Goal: Task Accomplishment & Management: Manage account settings

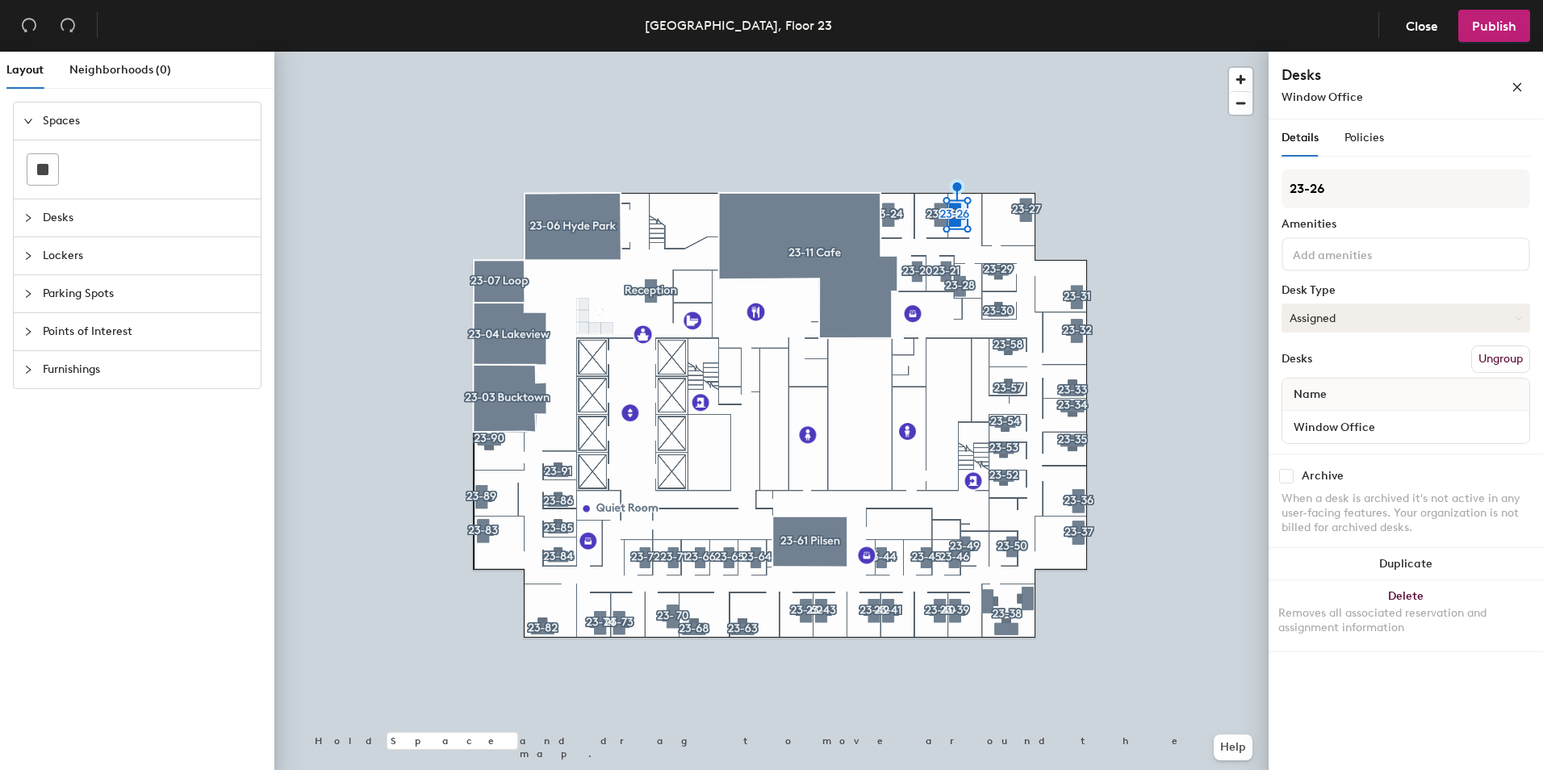
click at [1393, 321] on button "Assigned" at bounding box center [1406, 317] width 249 height 29
click at [1344, 308] on button "Assigned" at bounding box center [1406, 317] width 249 height 29
click at [1329, 249] on input at bounding box center [1362, 253] width 145 height 19
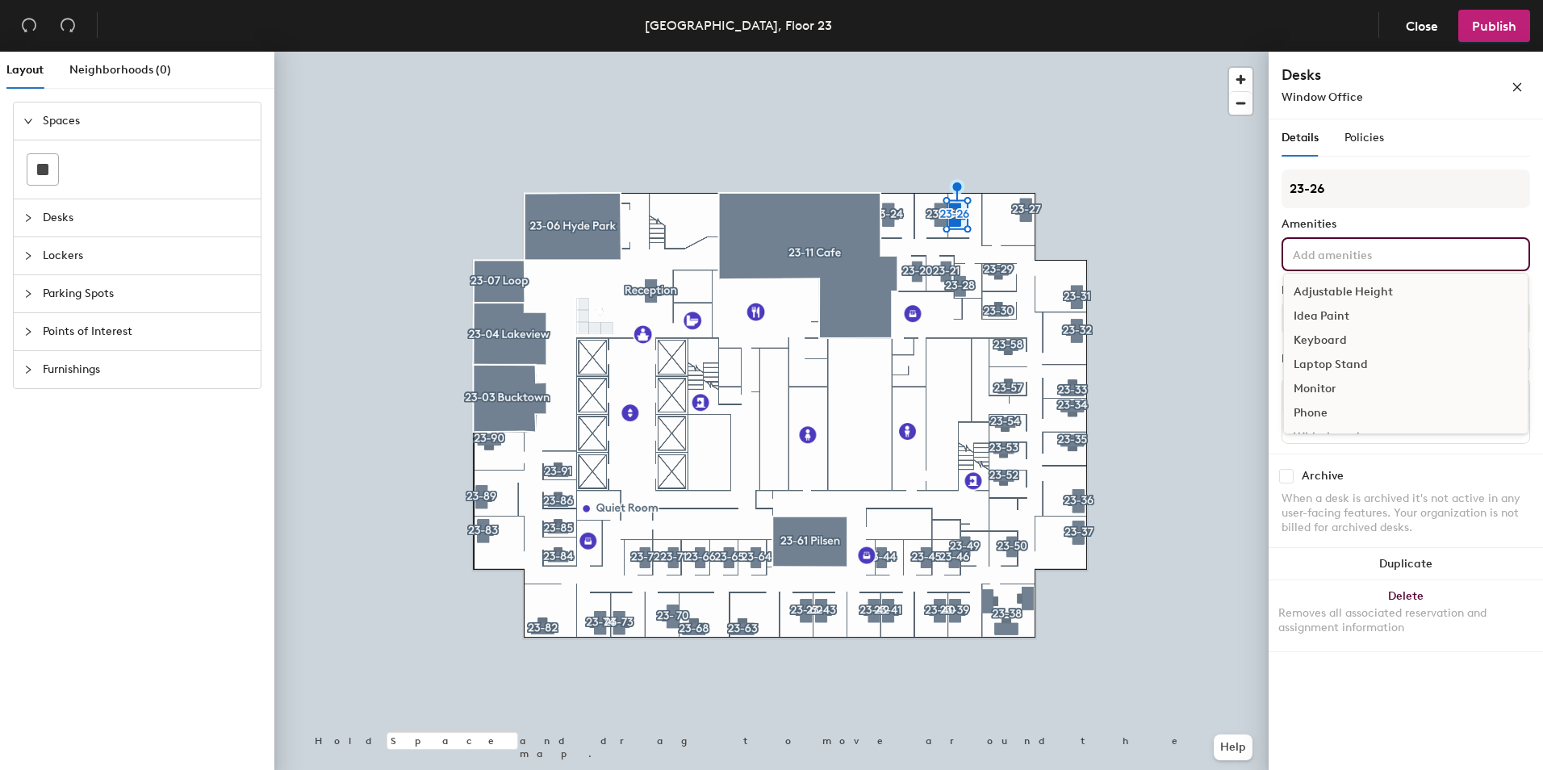
click at [1329, 249] on input at bounding box center [1362, 253] width 145 height 19
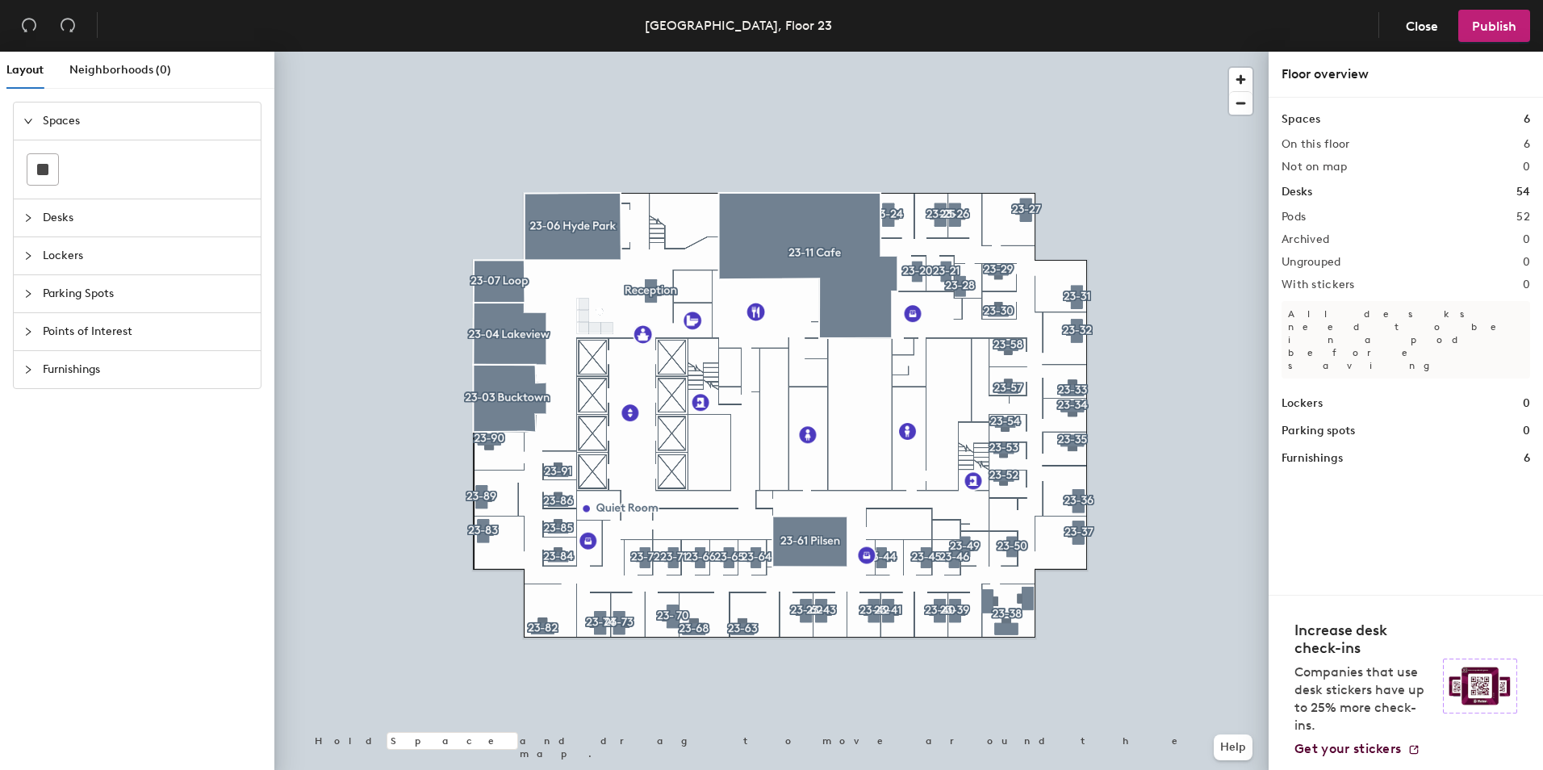
click at [24, 213] on icon "collapsed" at bounding box center [28, 218] width 10 height 10
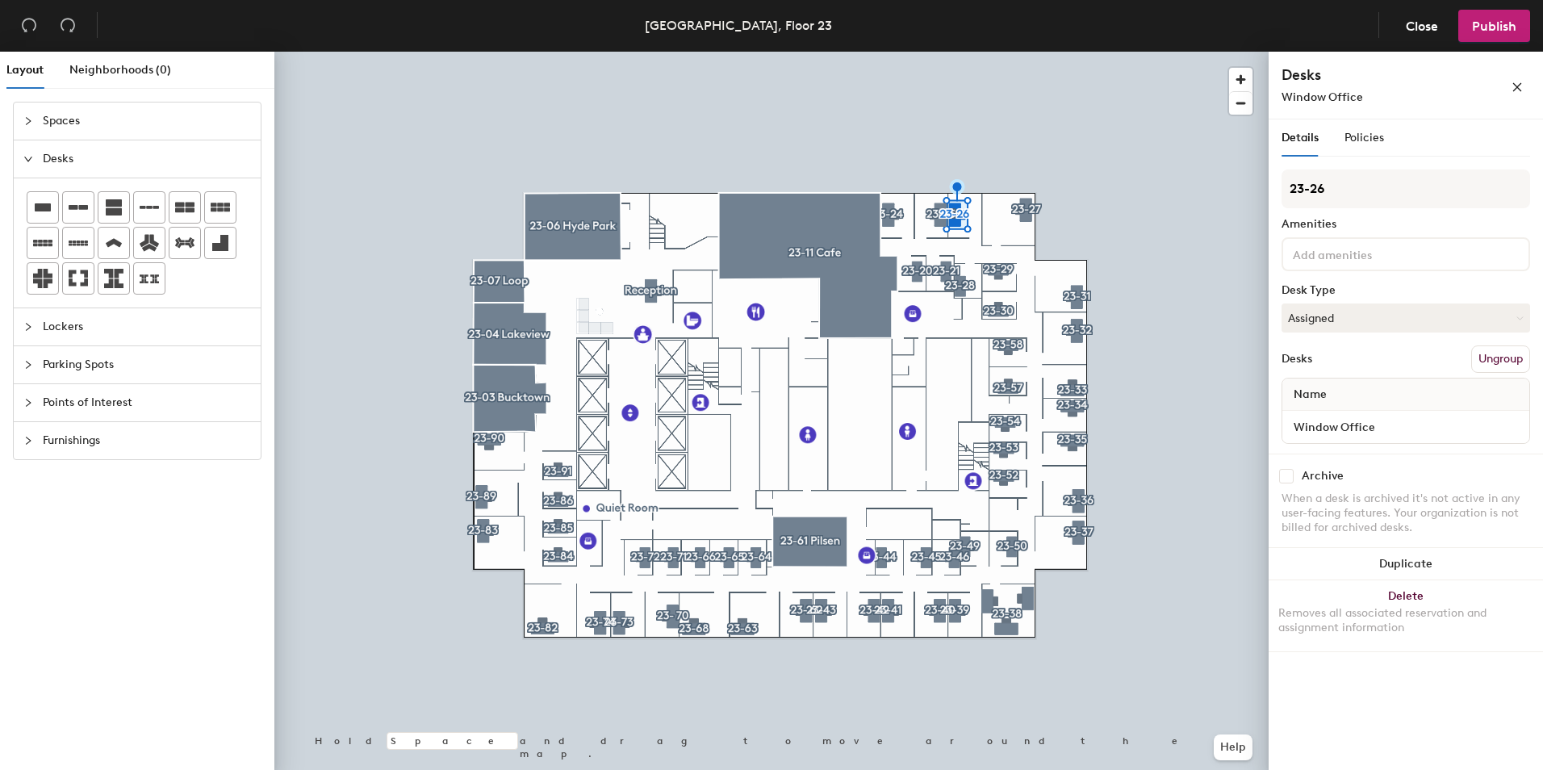
click at [1488, 357] on button "Ungroup" at bounding box center [1500, 358] width 59 height 27
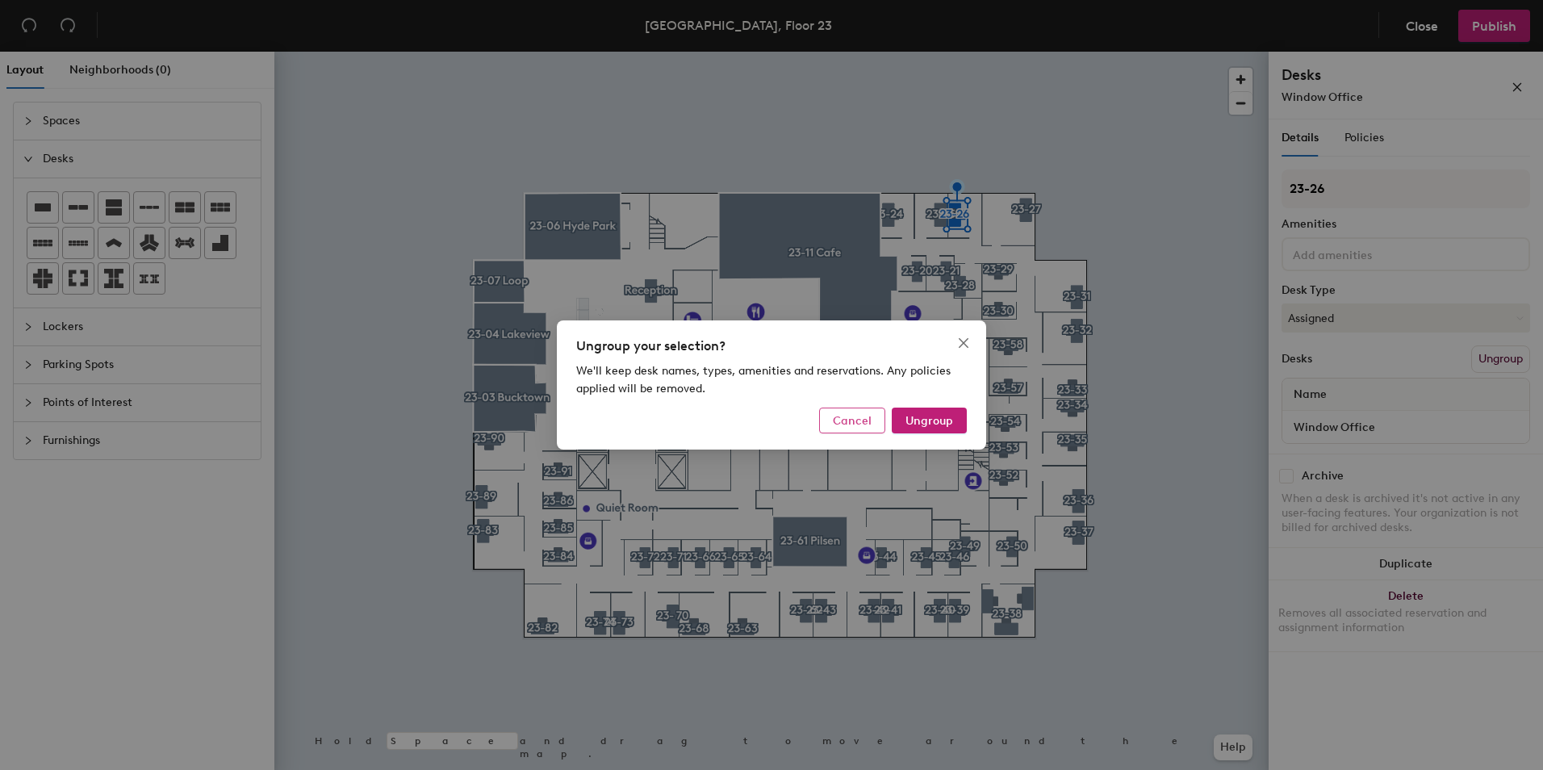
click at [849, 414] on span "Cancel" at bounding box center [852, 421] width 39 height 14
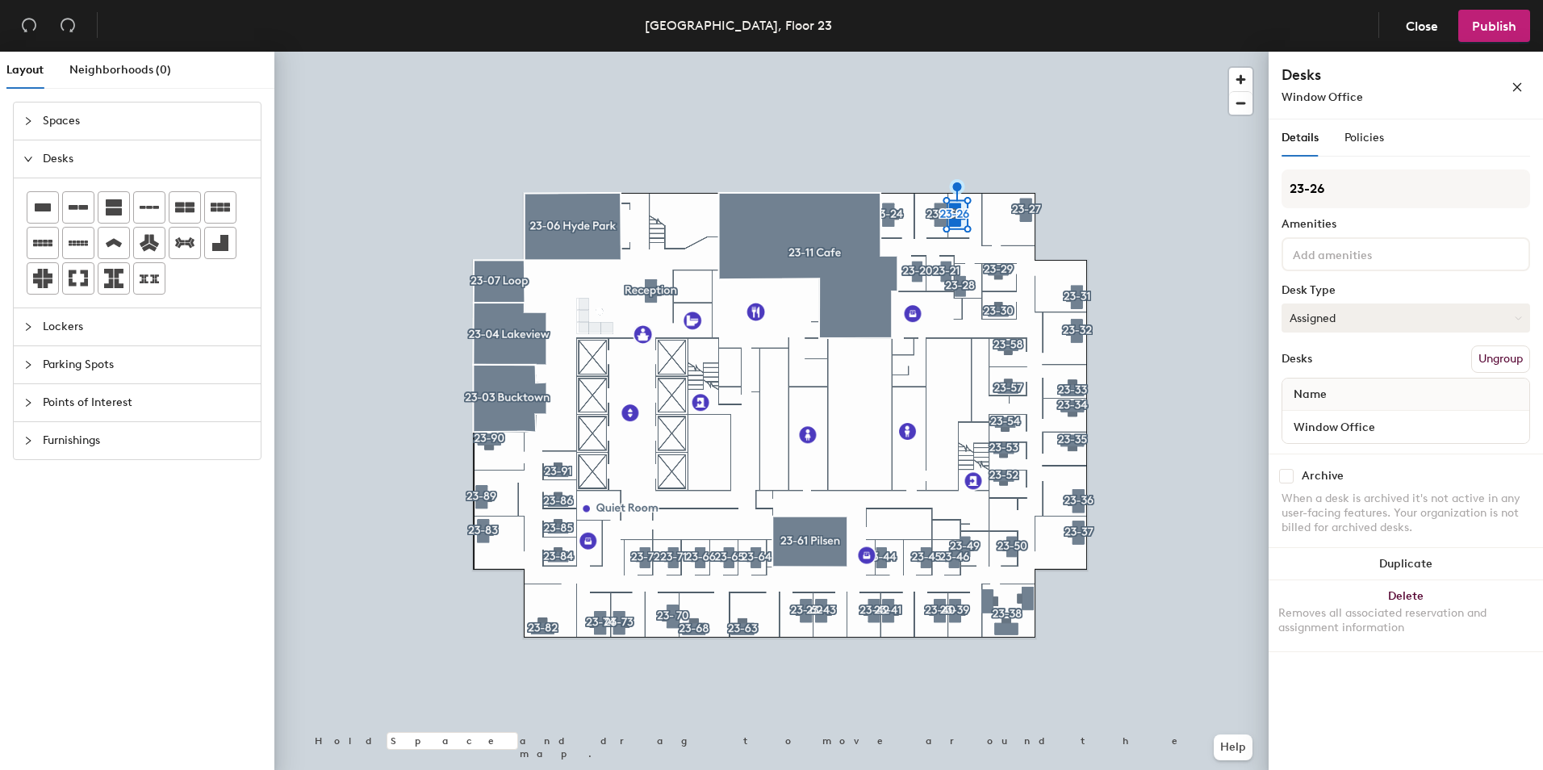
click at [1338, 312] on button "Assigned" at bounding box center [1406, 317] width 249 height 29
click at [1316, 415] on div "Hoteled" at bounding box center [1363, 416] width 161 height 24
click at [1383, 316] on button "Hoteled" at bounding box center [1406, 317] width 249 height 29
click at [1490, 31] on span "Publish" at bounding box center [1494, 26] width 44 height 15
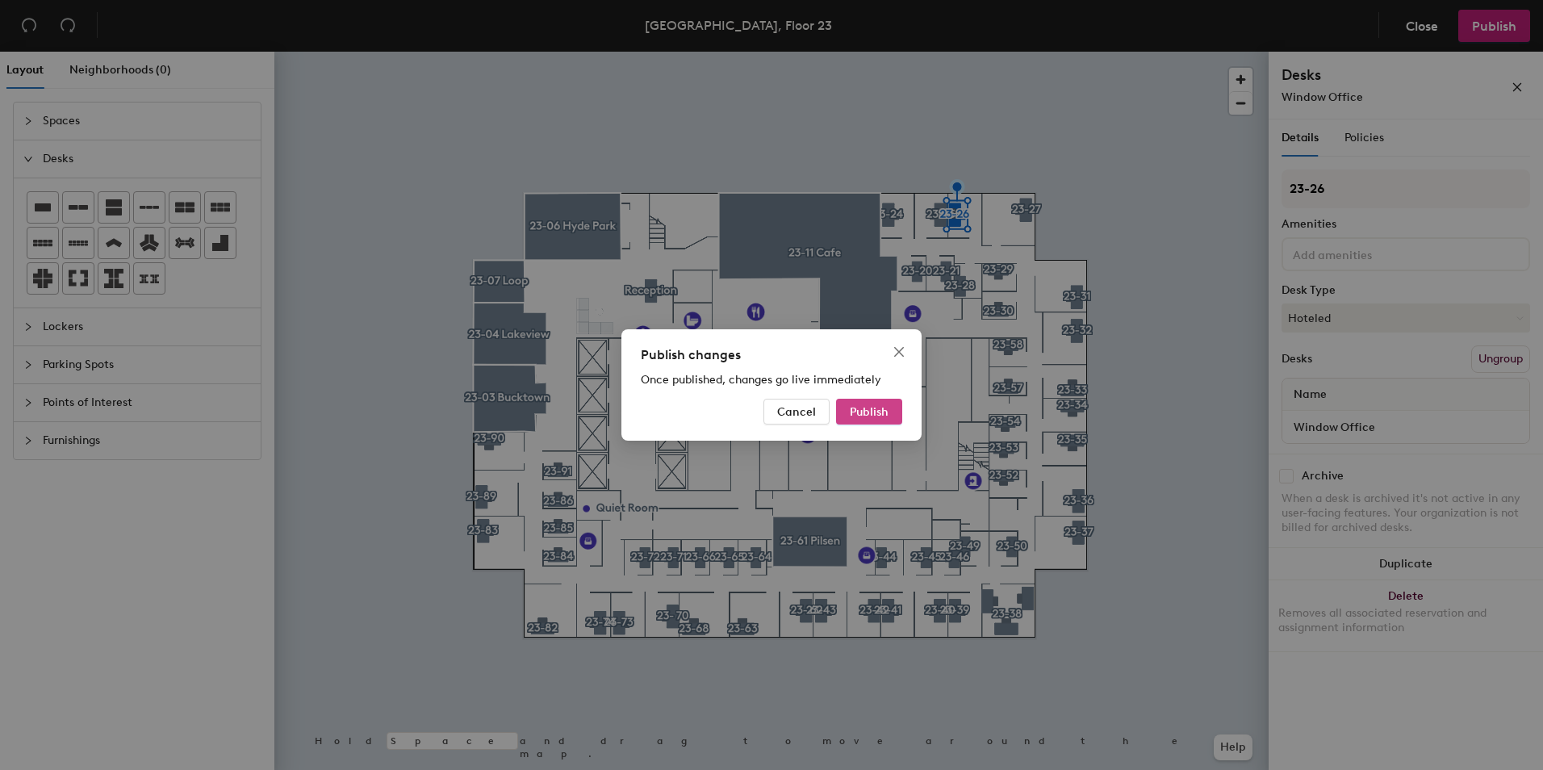
click at [854, 417] on span "Publish" at bounding box center [869, 412] width 39 height 14
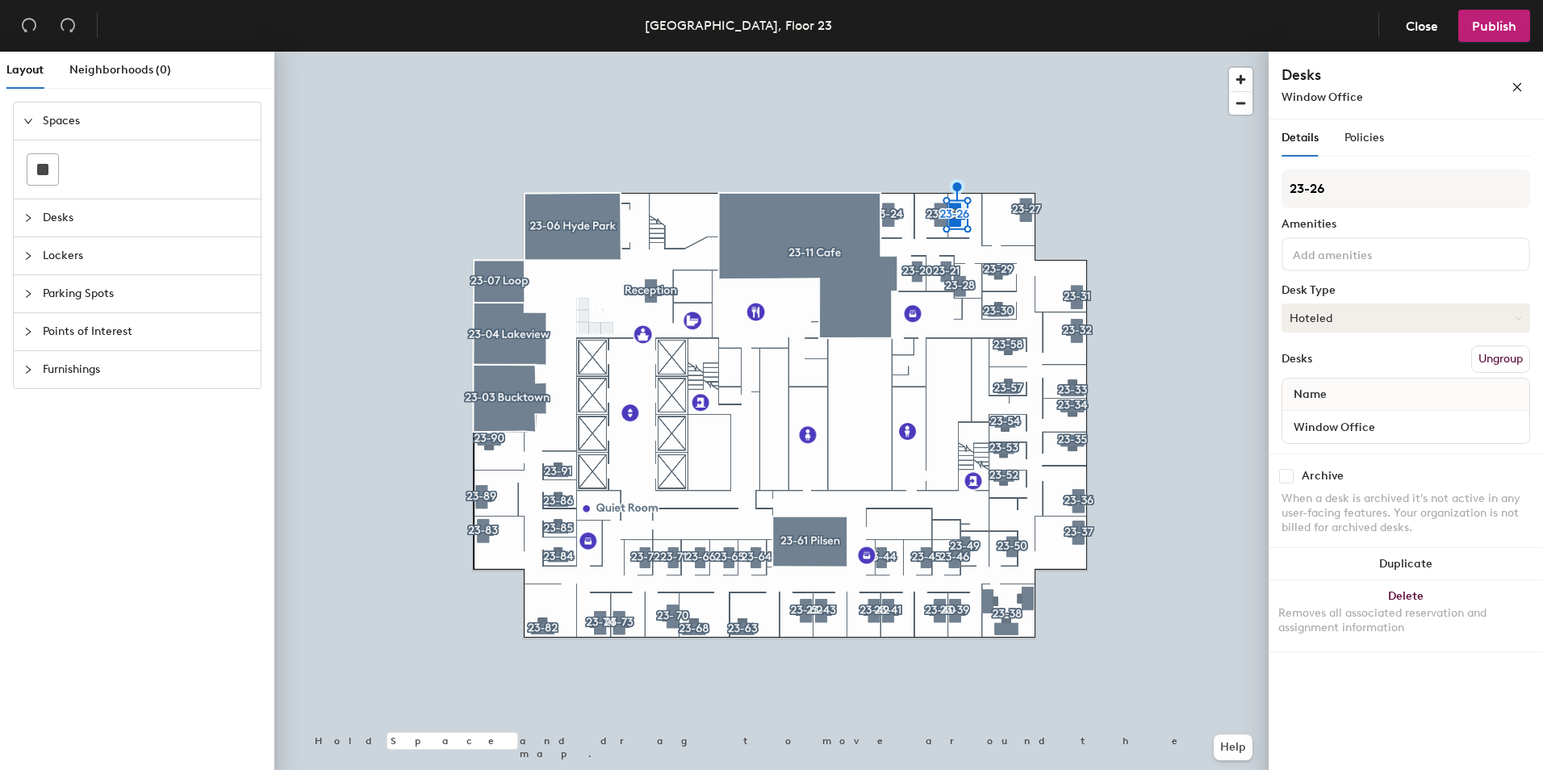
click at [1368, 314] on button "Hoteled" at bounding box center [1406, 317] width 249 height 29
click at [1335, 363] on div "Assigned" at bounding box center [1363, 368] width 161 height 24
click at [1501, 357] on button "Ungroup" at bounding box center [1500, 358] width 59 height 27
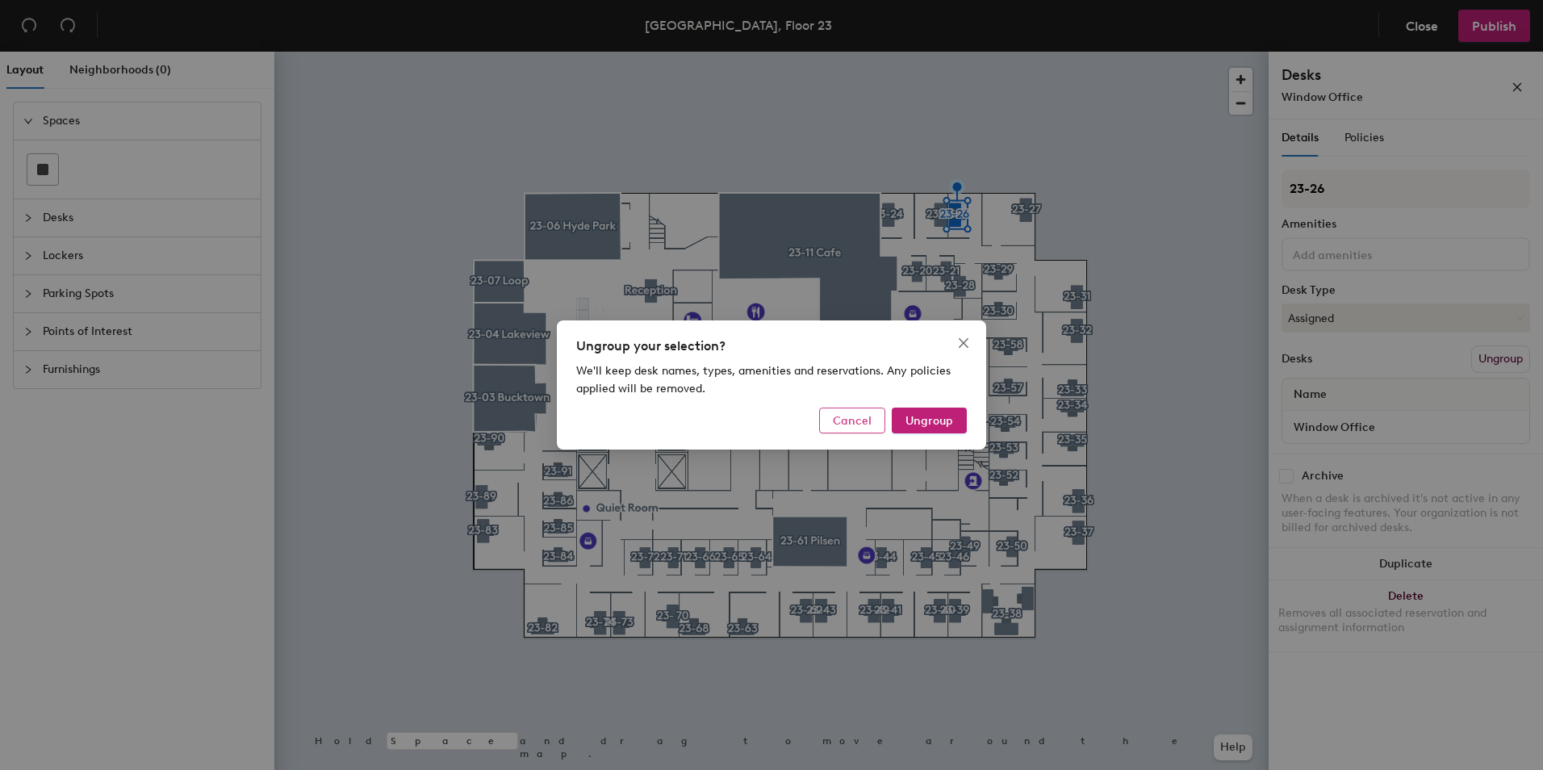
click at [856, 421] on span "Cancel" at bounding box center [852, 421] width 39 height 14
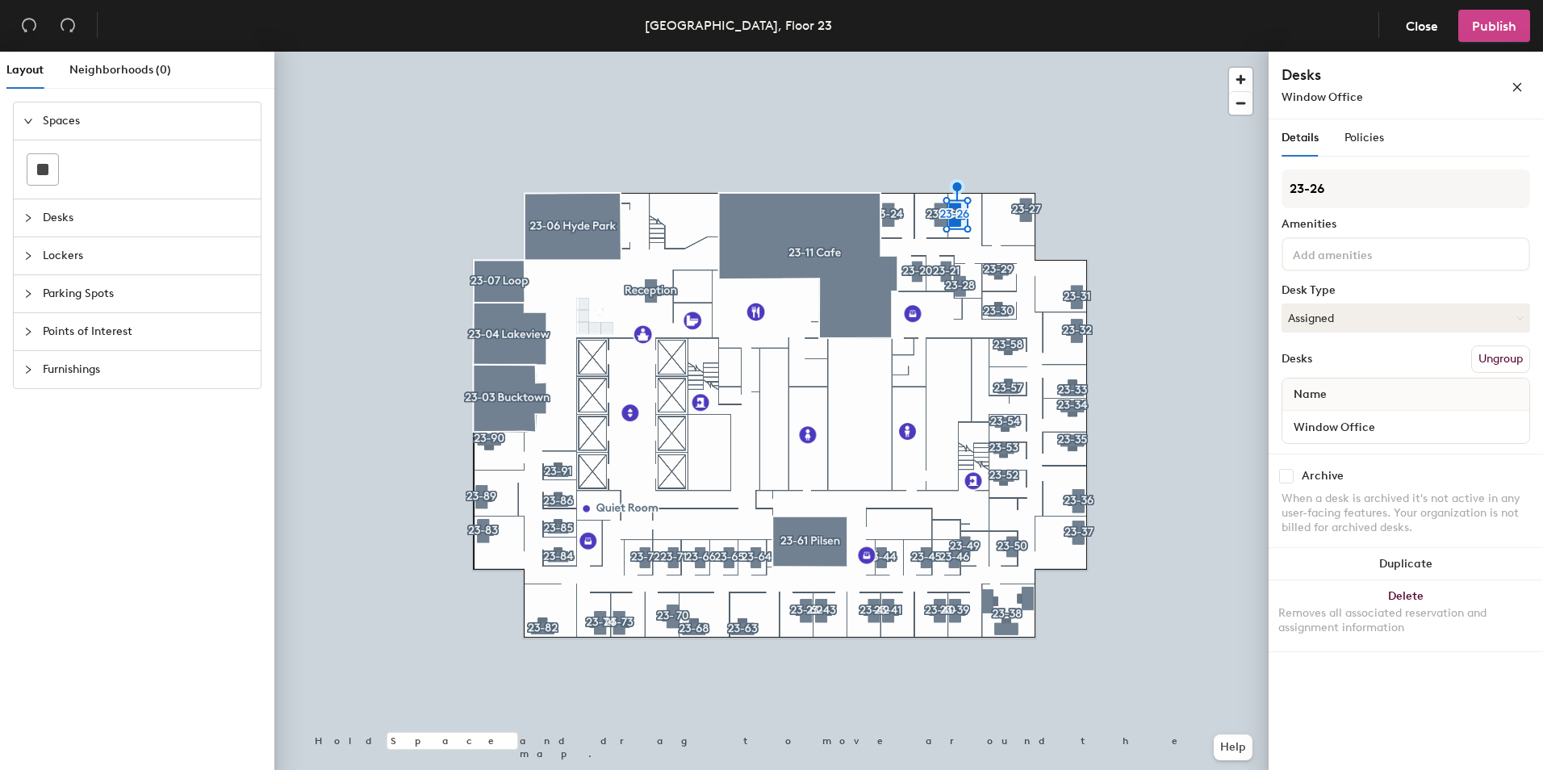
click at [1497, 23] on span "Publish" at bounding box center [1494, 26] width 44 height 15
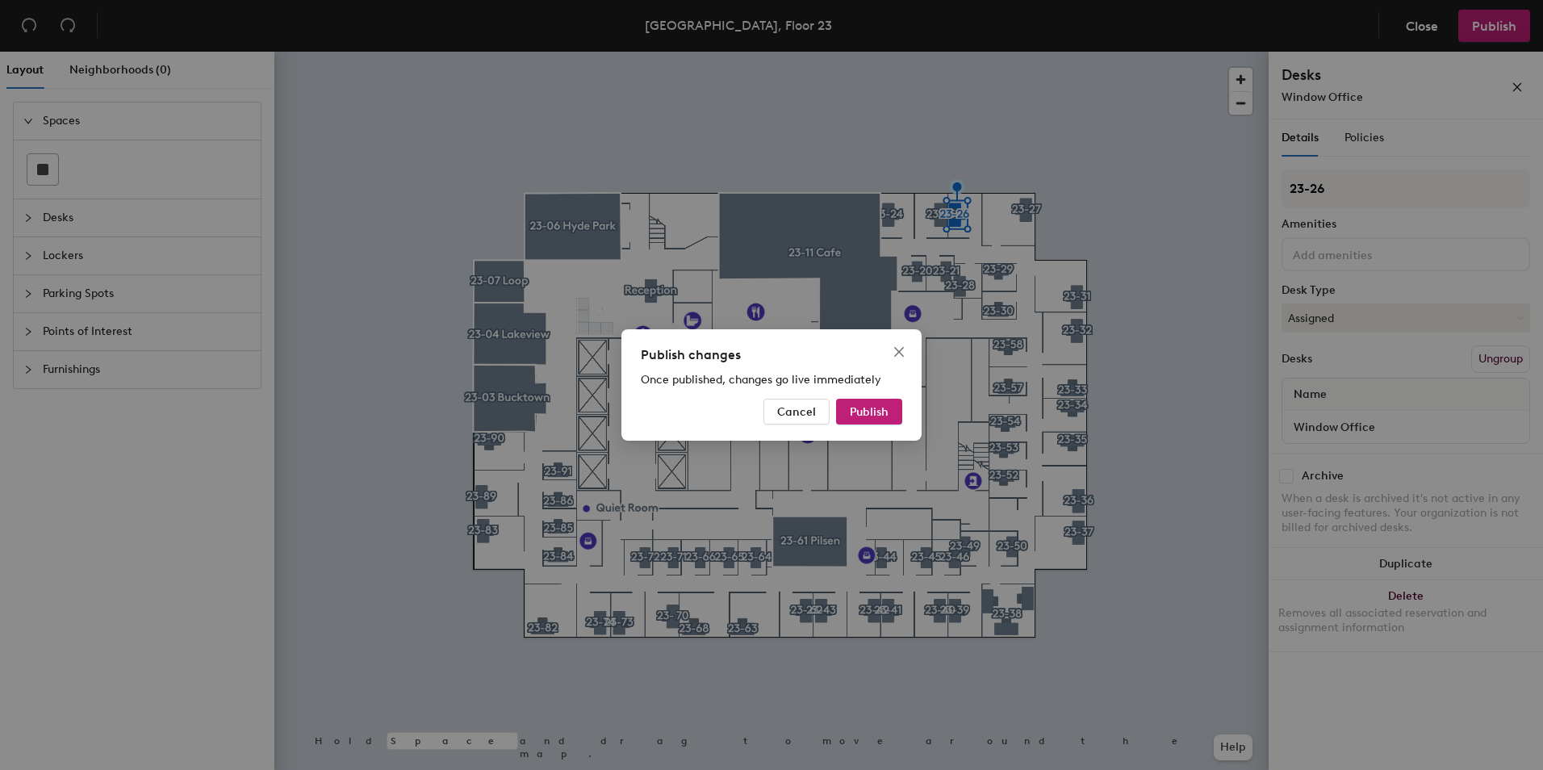
click at [872, 398] on div "Publish changes Once published, changes go live immediately Cancel Publish" at bounding box center [772, 384] width 300 height 111
click at [877, 407] on span "Publish" at bounding box center [869, 412] width 39 height 14
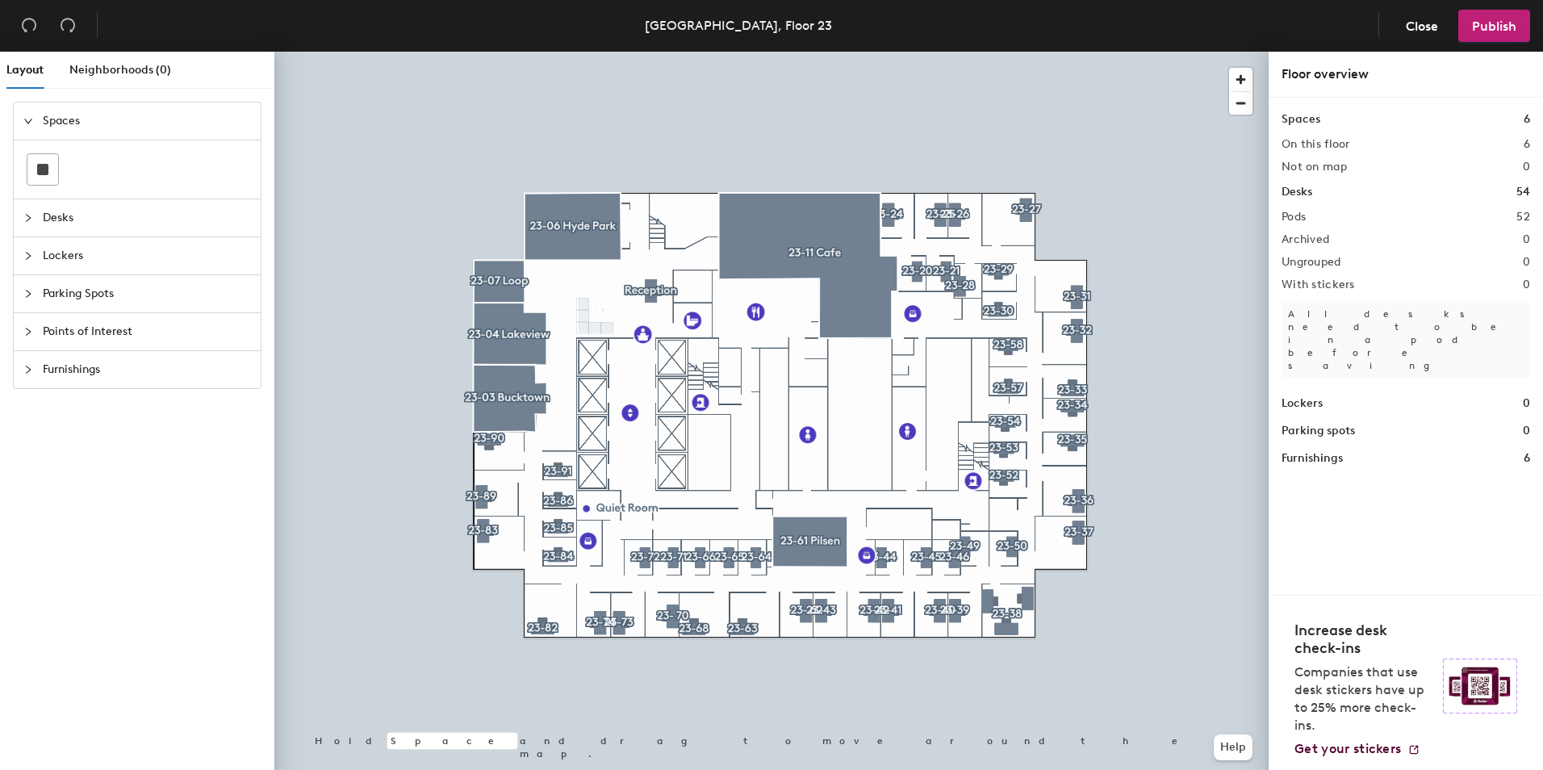
click at [48, 214] on span "Desks" at bounding box center [147, 217] width 208 height 37
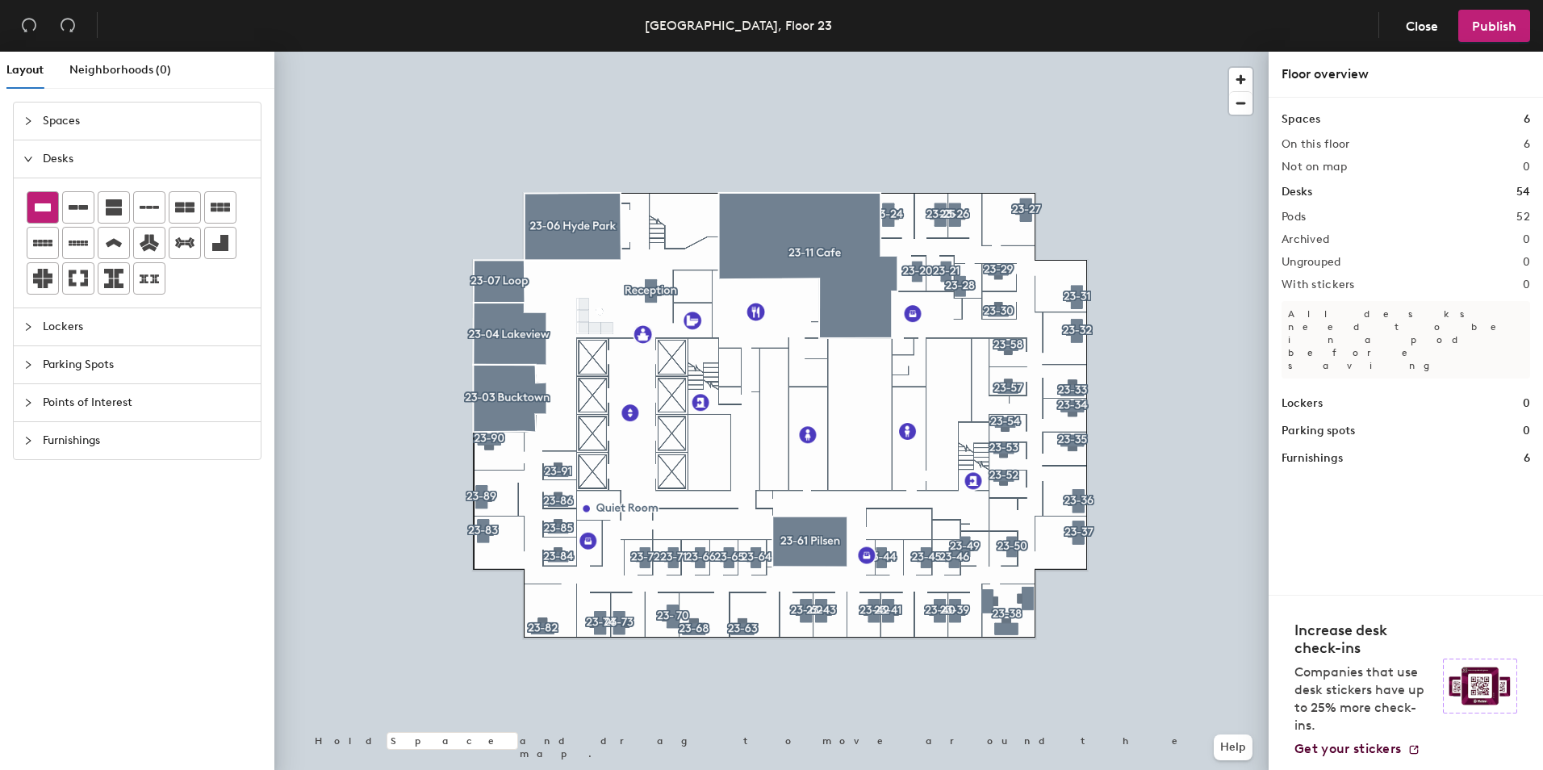
click at [40, 207] on icon at bounding box center [43, 207] width 16 height 8
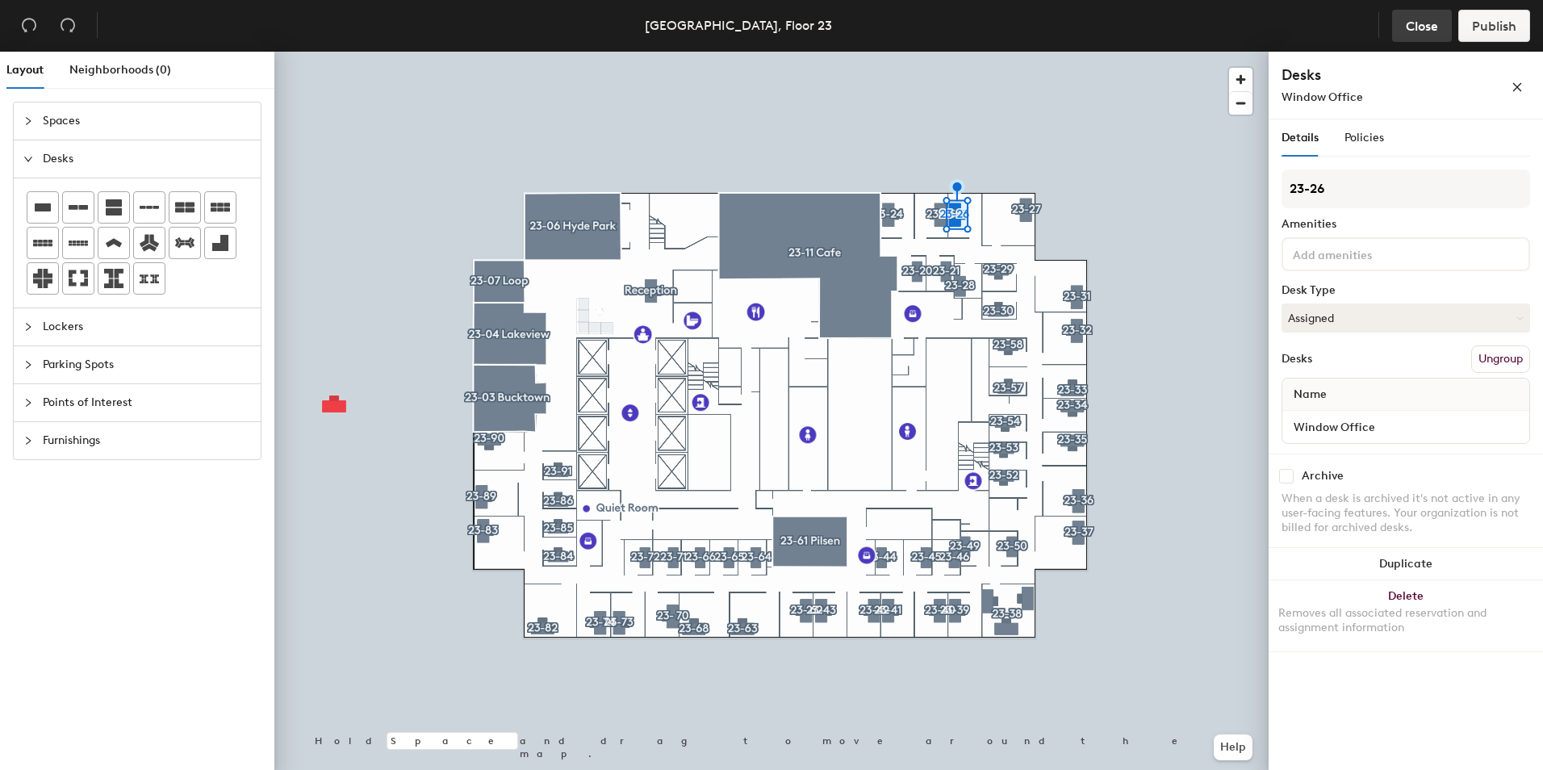
click at [1417, 25] on span "Close" at bounding box center [1422, 26] width 32 height 15
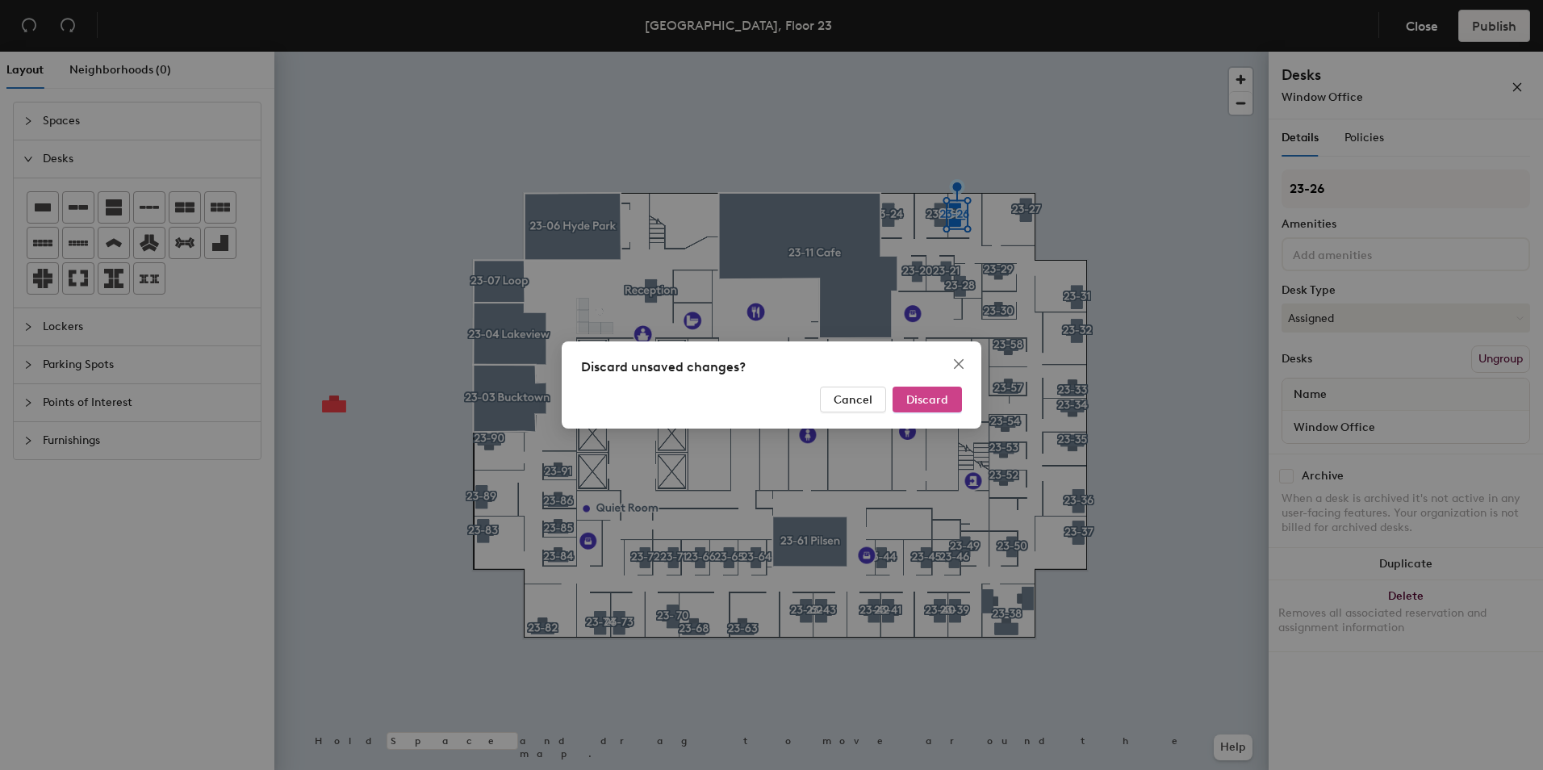
click at [941, 395] on span "Discard" at bounding box center [927, 400] width 42 height 14
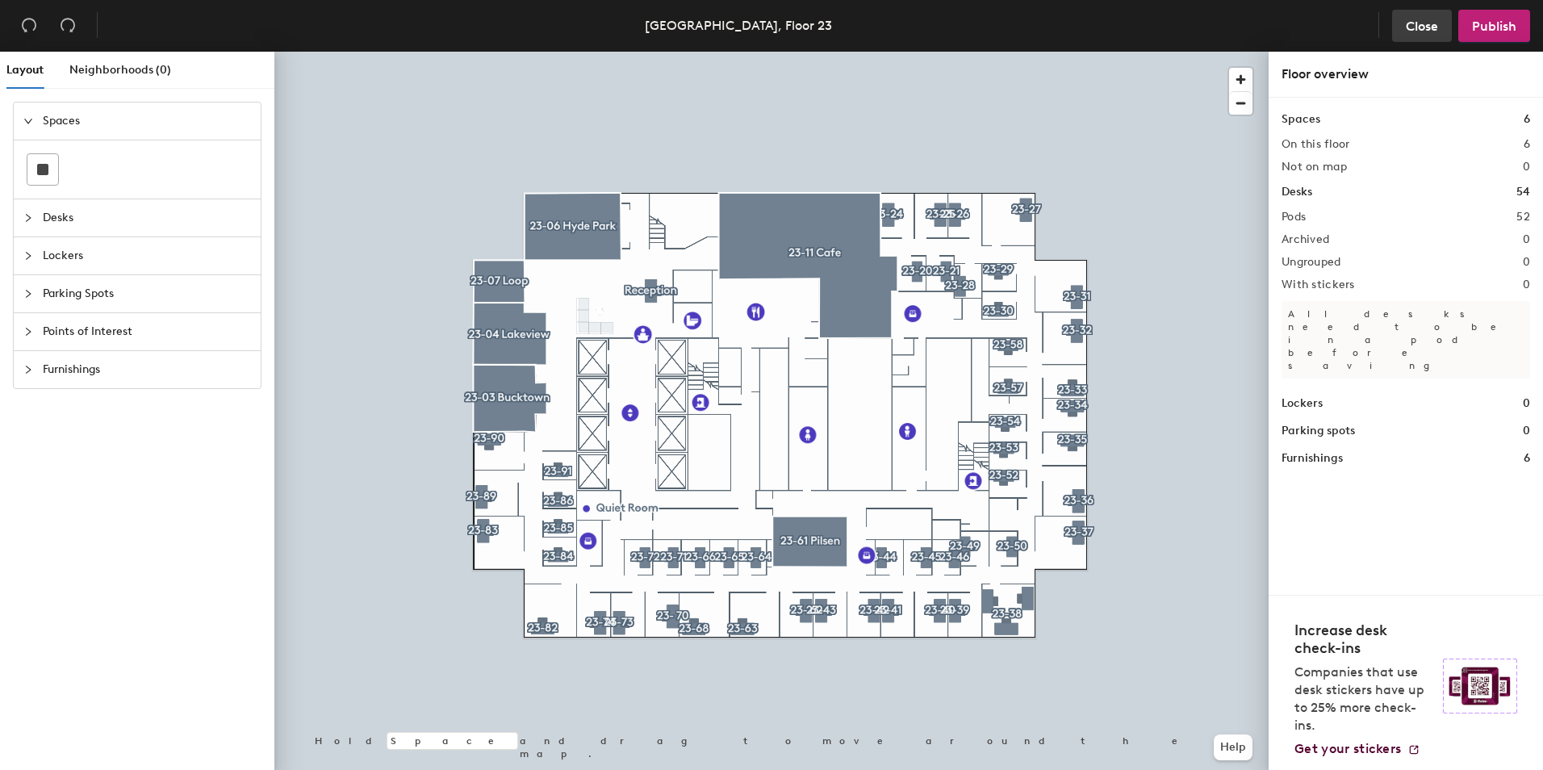
click at [1422, 21] on span "Close" at bounding box center [1422, 26] width 32 height 15
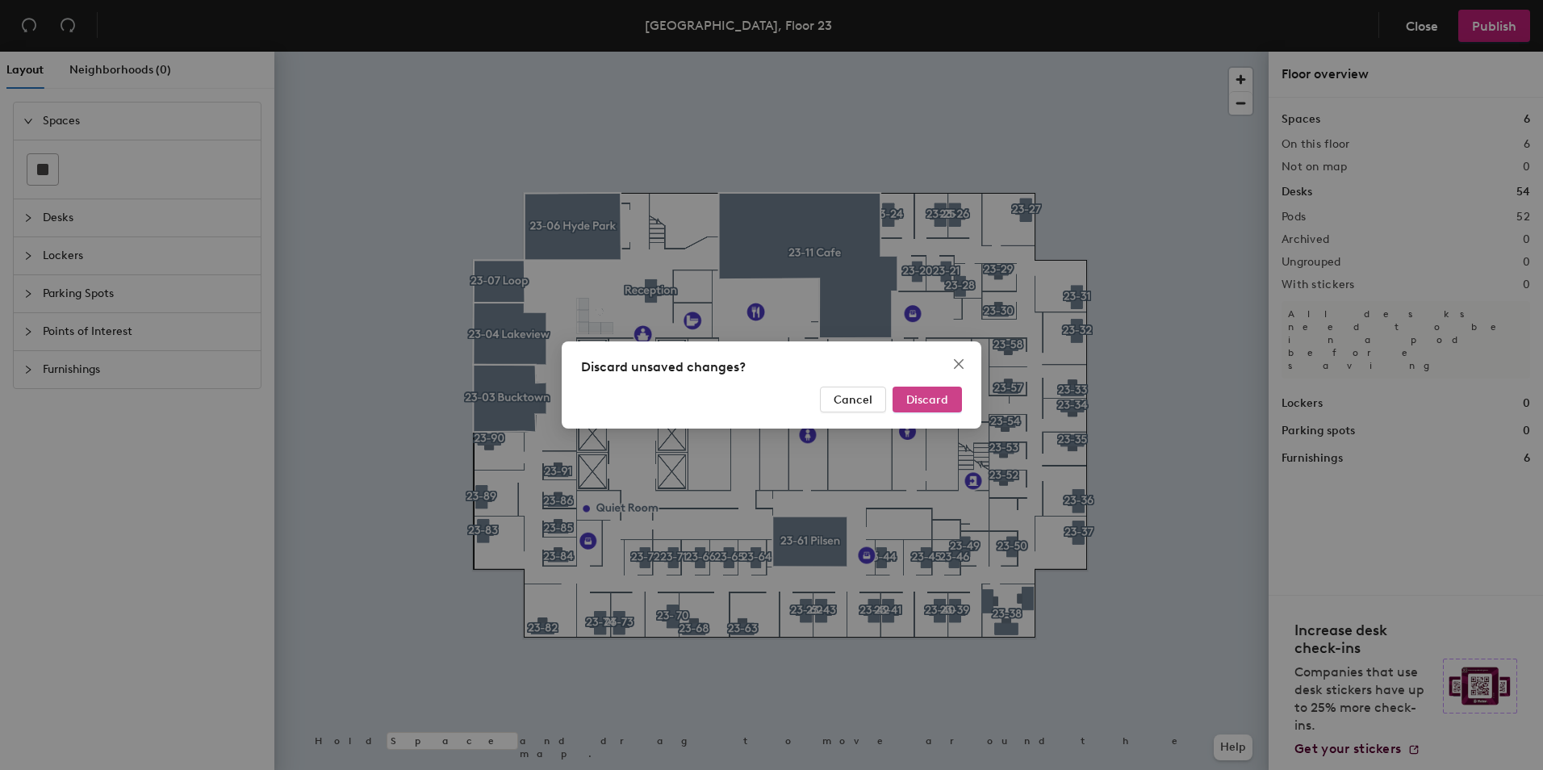
click at [921, 401] on span "Discard" at bounding box center [927, 400] width 42 height 14
